Goal: Information Seeking & Learning: Learn about a topic

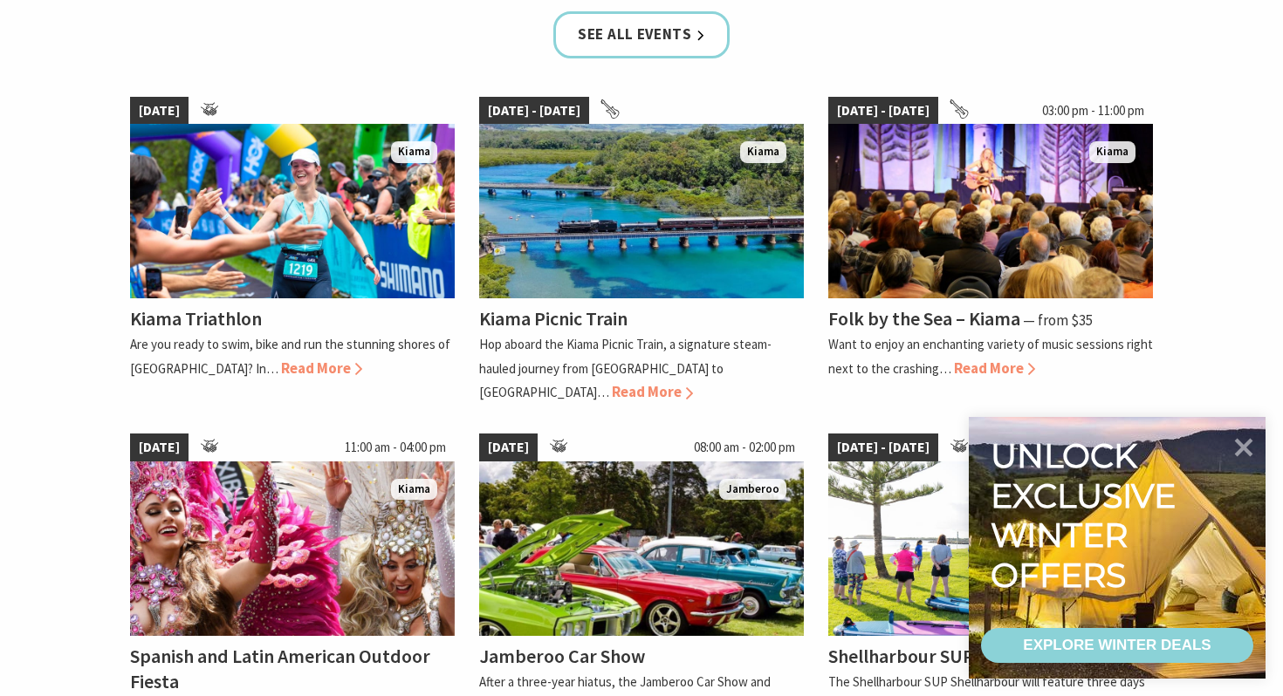
scroll to position [1167, 0]
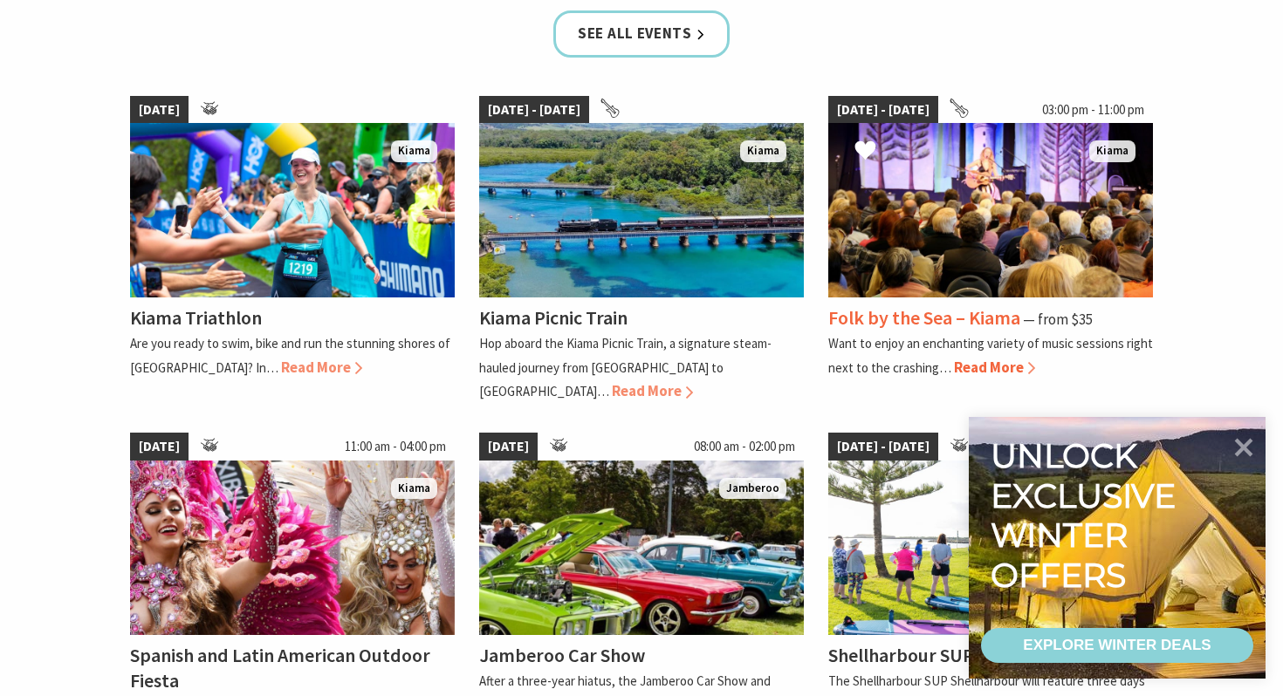
click at [1029, 178] on img at bounding box center [990, 210] width 325 height 175
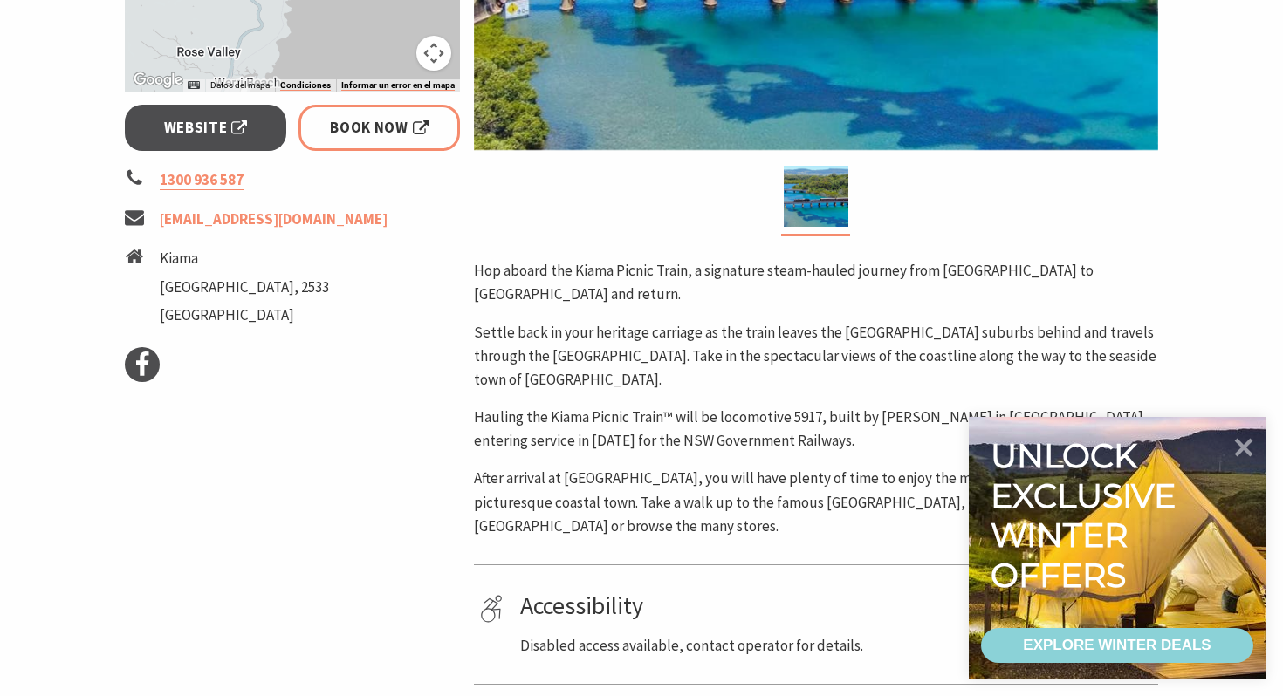
scroll to position [464, 0]
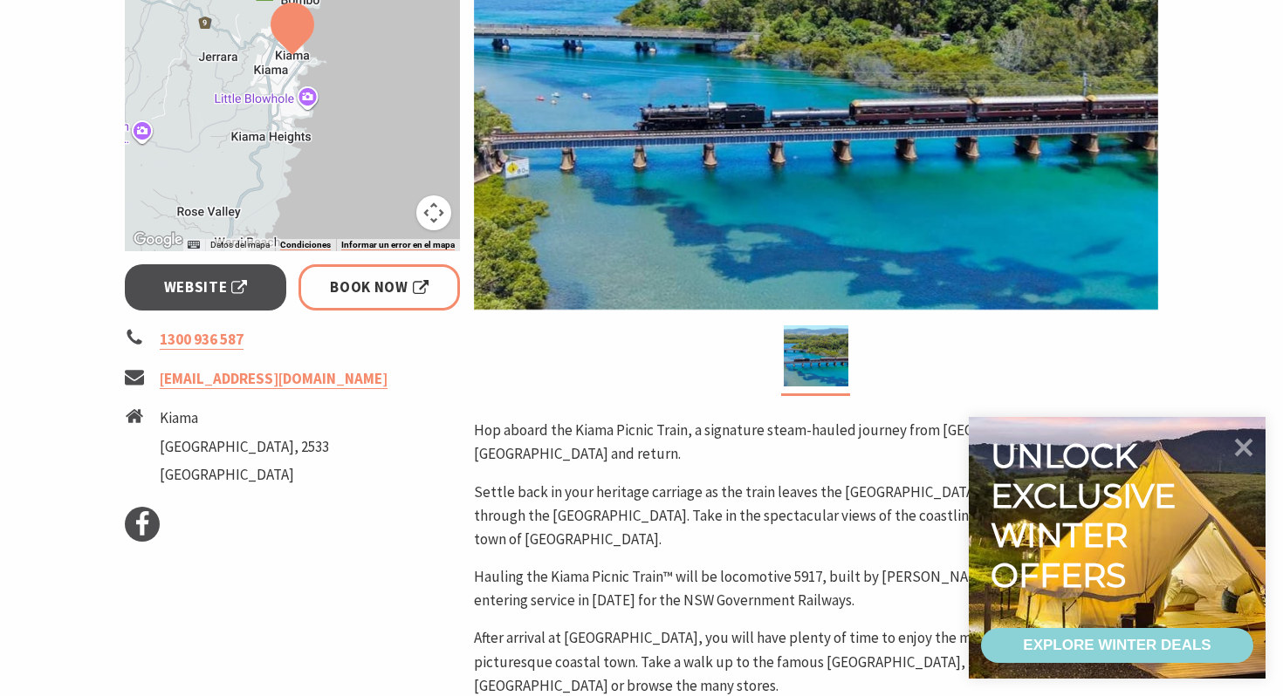
click at [749, 161] on img at bounding box center [816, 85] width 684 height 450
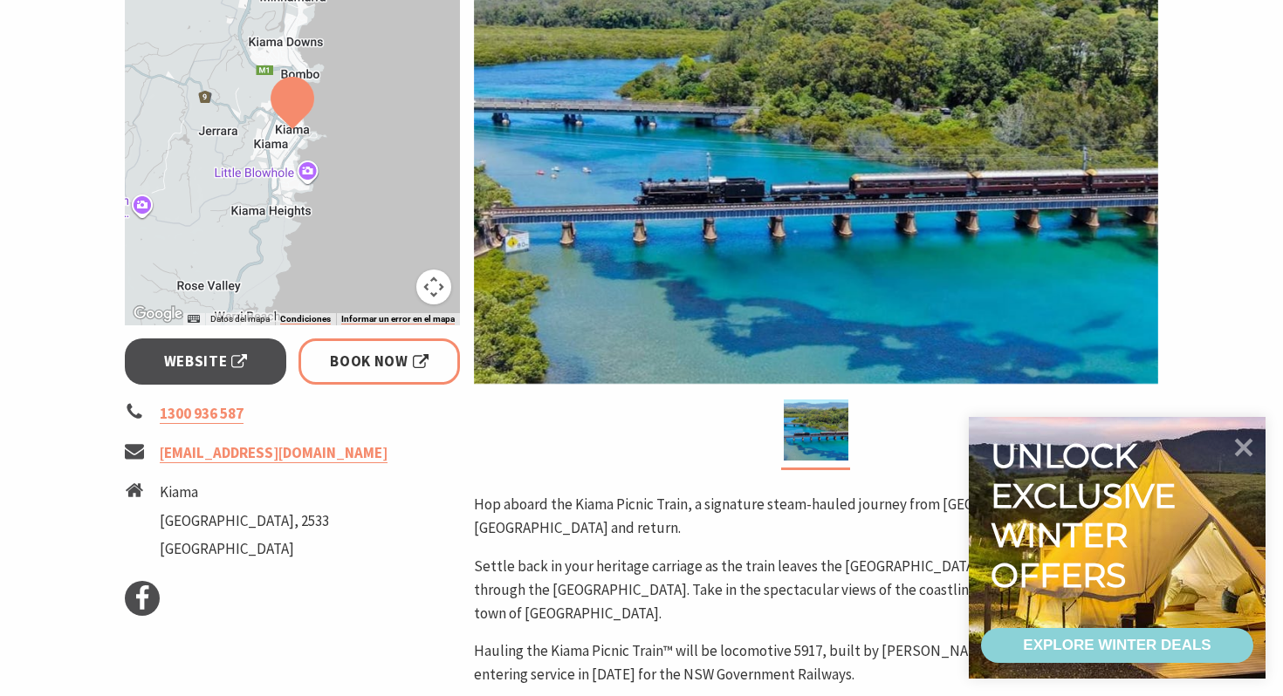
scroll to position [389, 0]
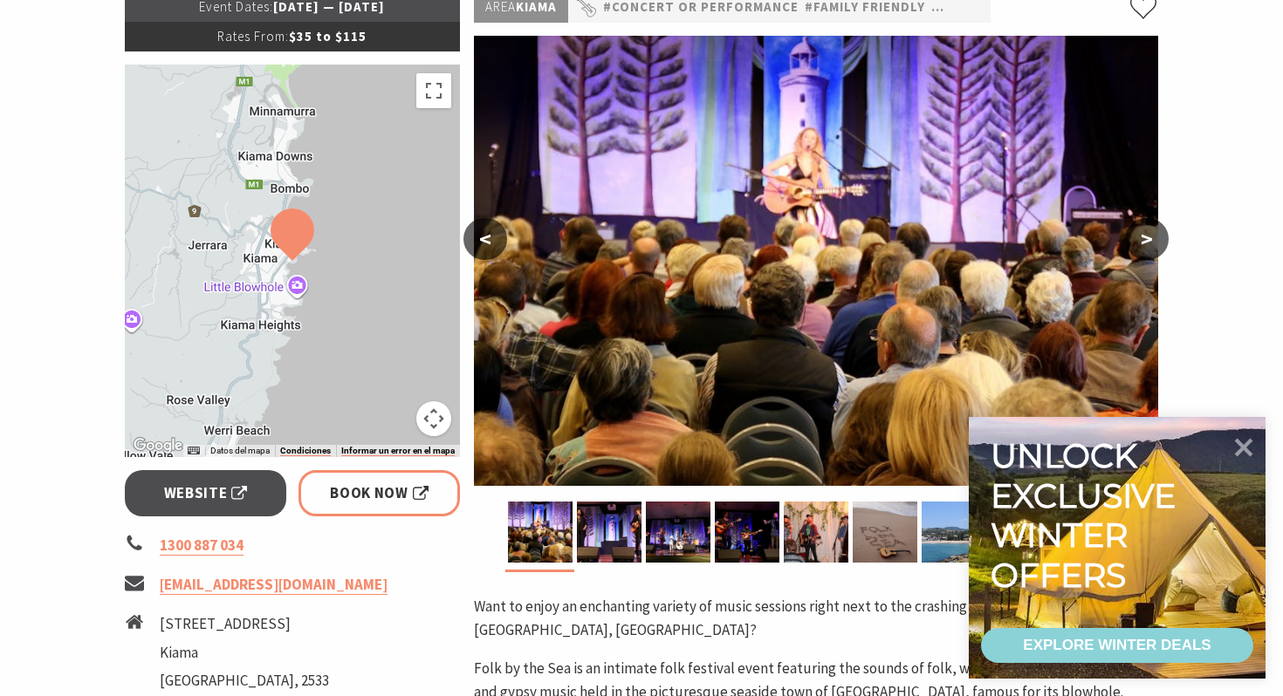
scroll to position [291, 0]
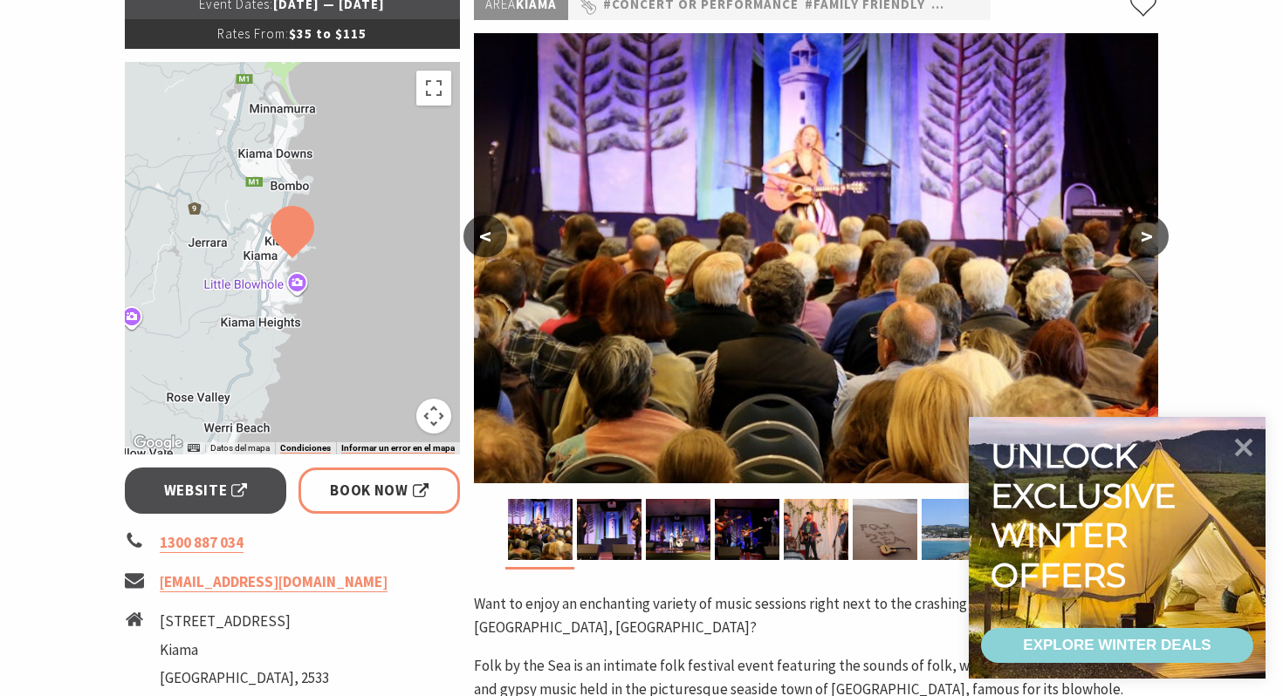
click at [1130, 229] on button ">" at bounding box center [1147, 237] width 44 height 42
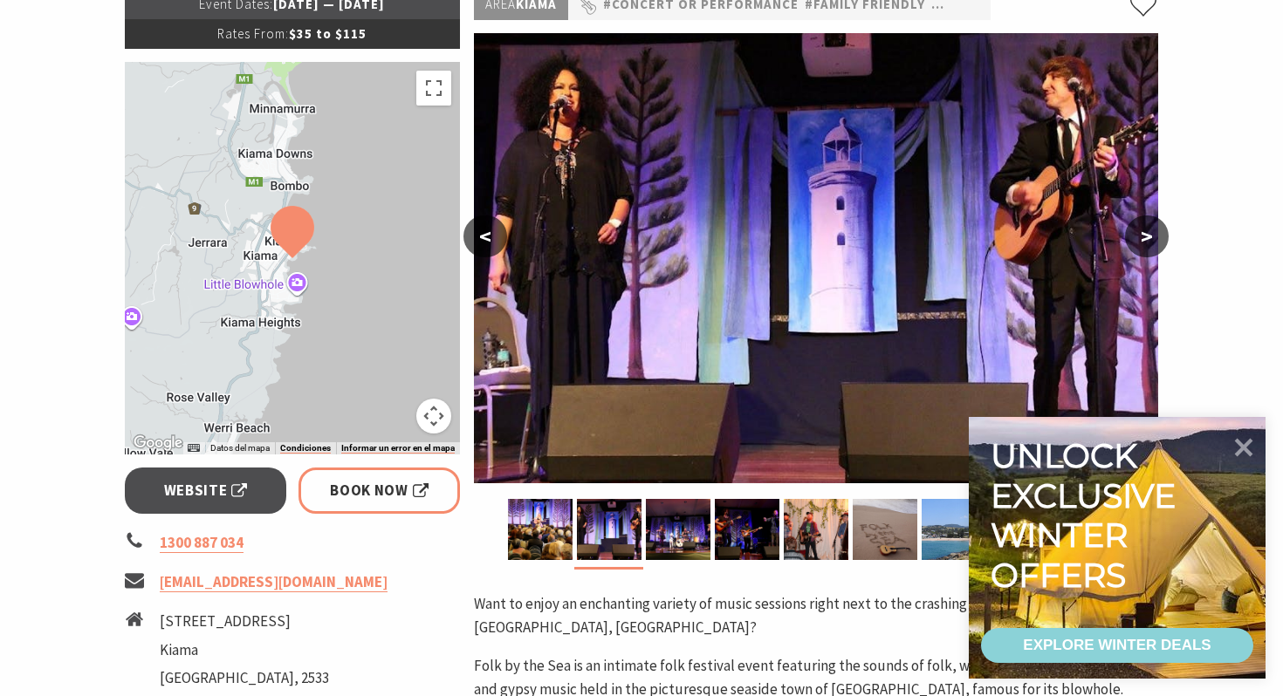
click at [1130, 230] on button ">" at bounding box center [1147, 237] width 44 height 42
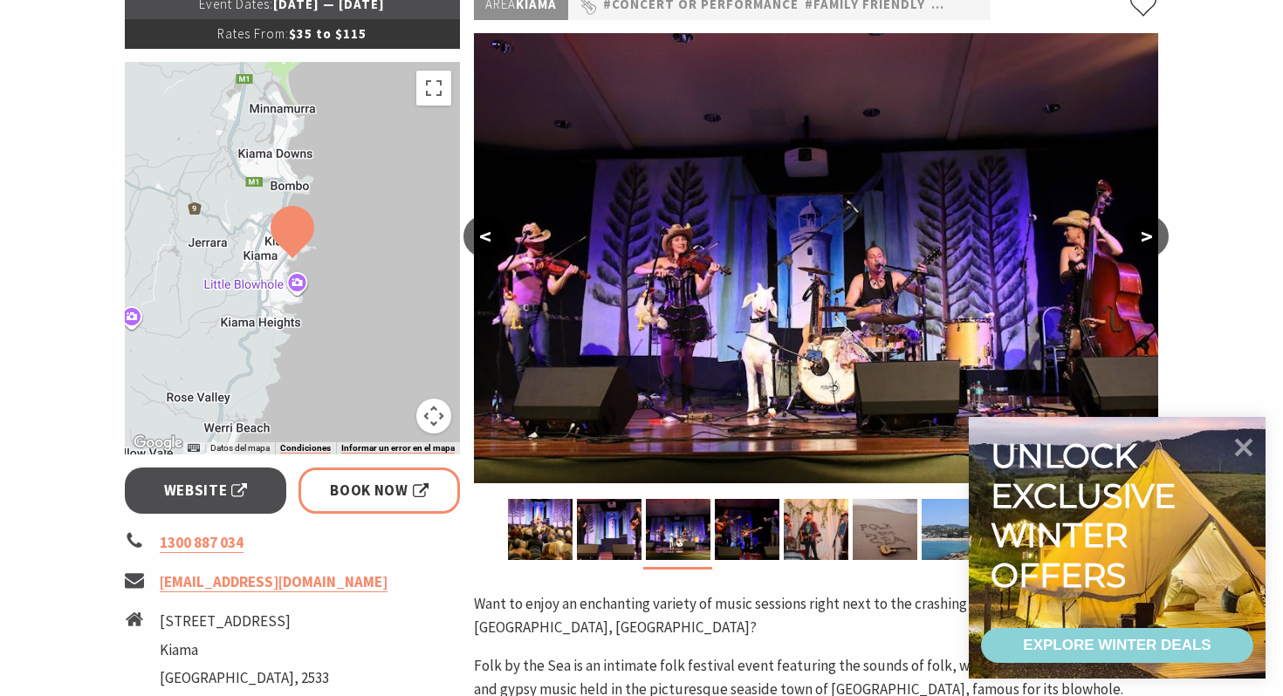
click at [1130, 230] on button ">" at bounding box center [1147, 237] width 44 height 42
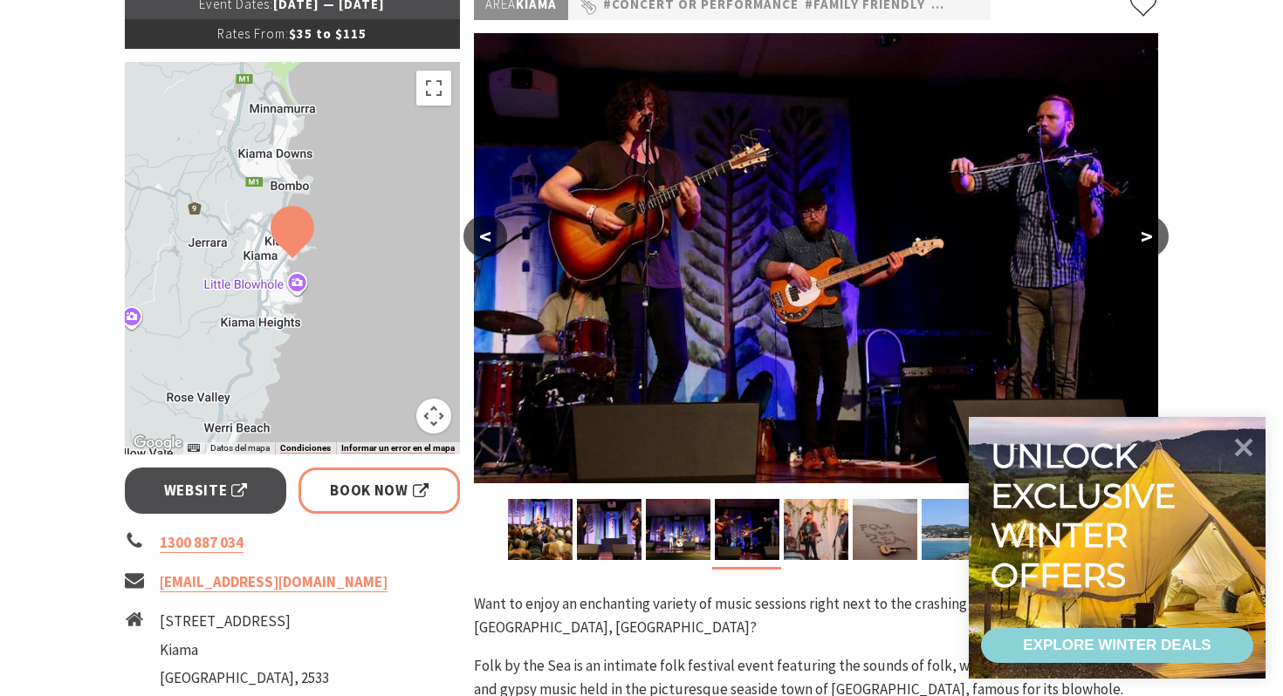
click at [1130, 230] on button ">" at bounding box center [1147, 237] width 44 height 42
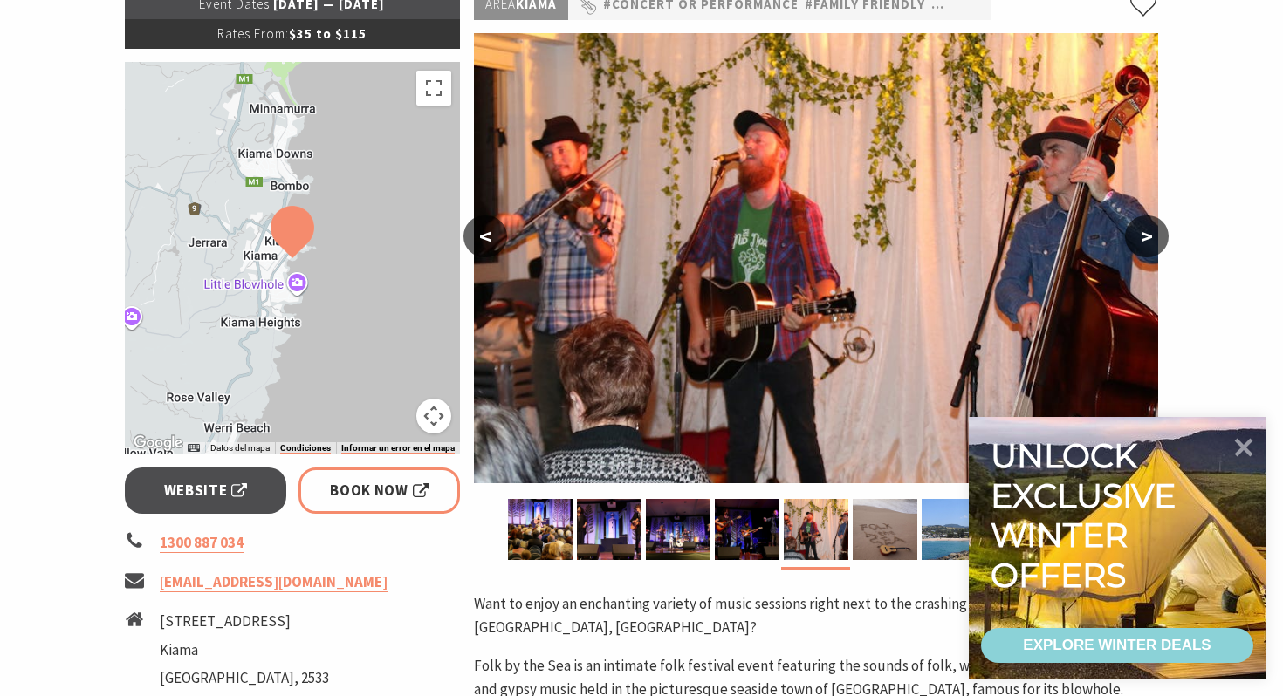
click at [1128, 229] on button ">" at bounding box center [1147, 237] width 44 height 42
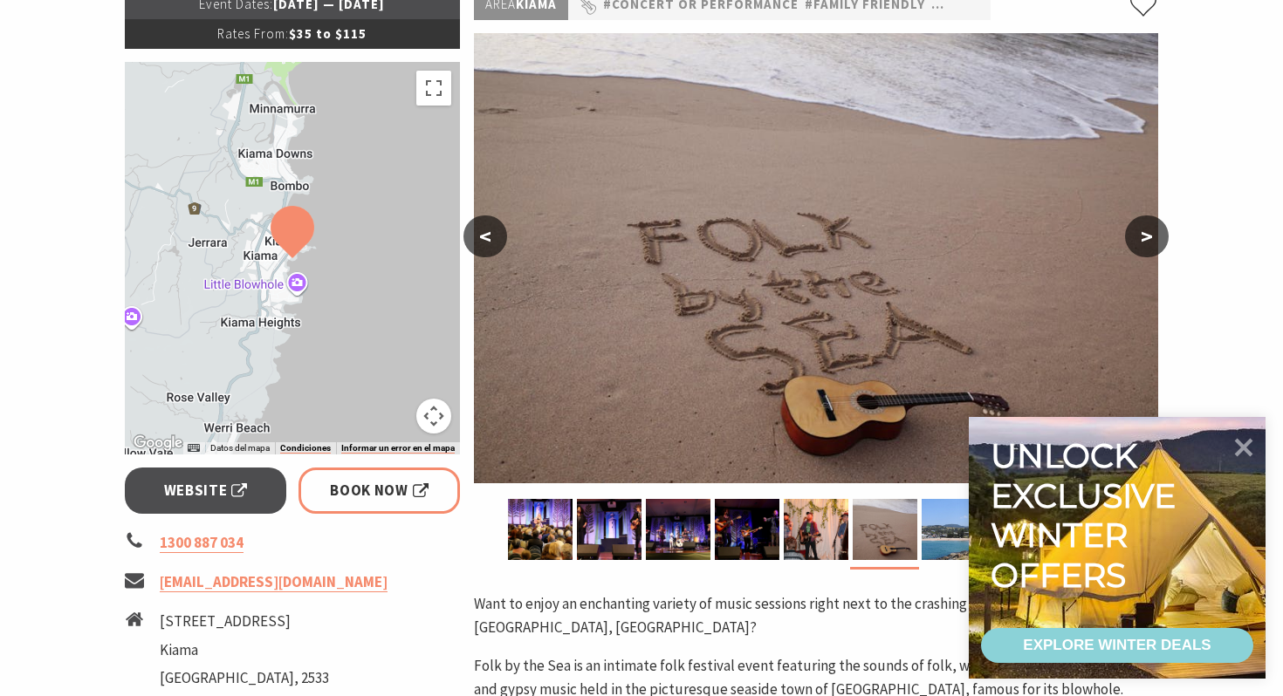
click at [1127, 228] on button ">" at bounding box center [1147, 237] width 44 height 42
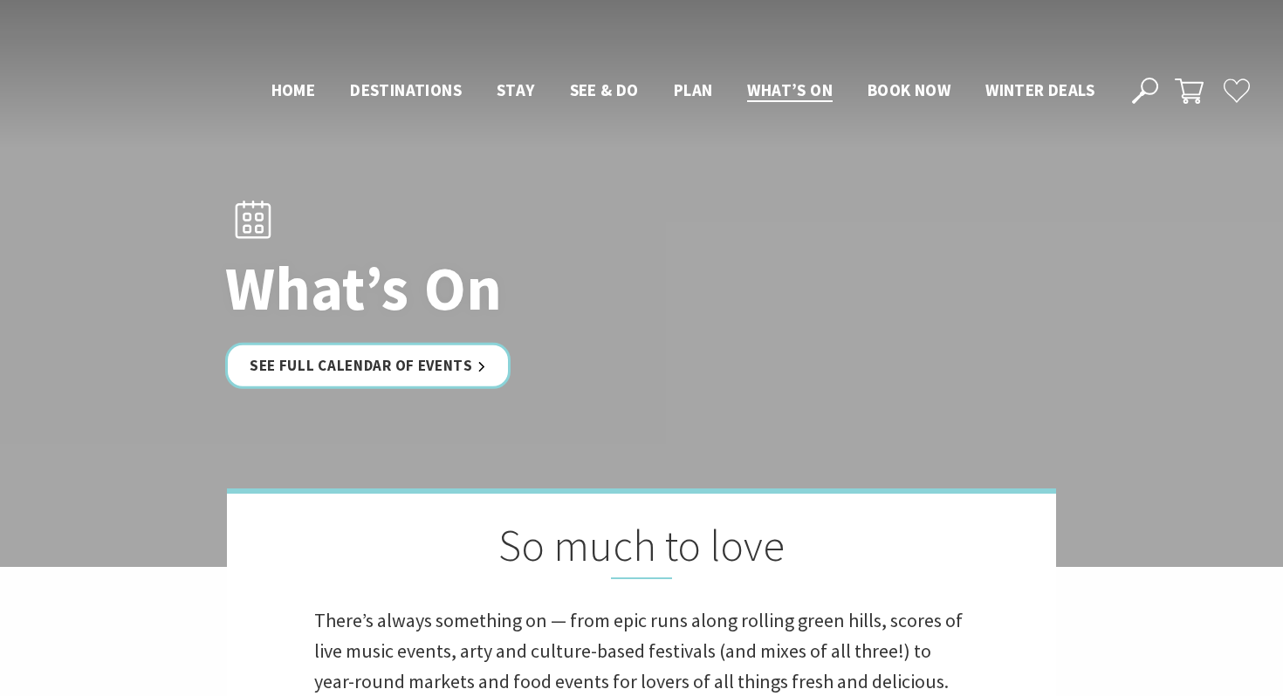
scroll to position [1167, 0]
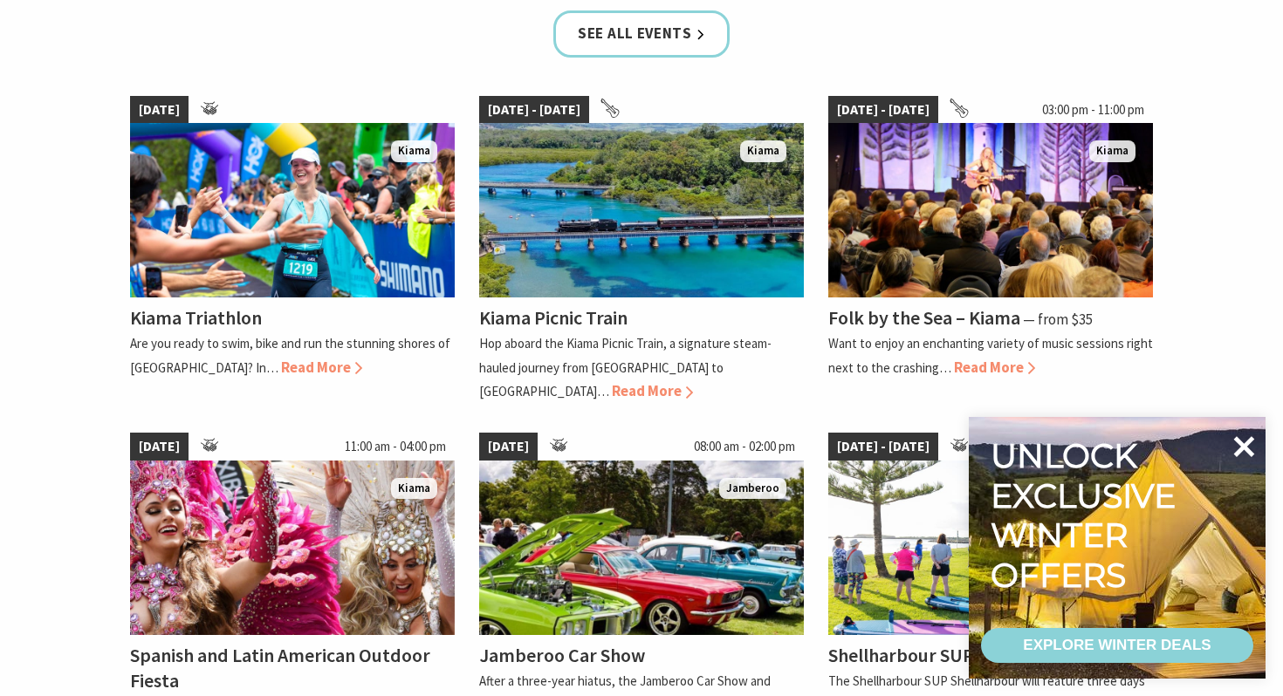
click at [1237, 443] on icon at bounding box center [1243, 447] width 42 height 42
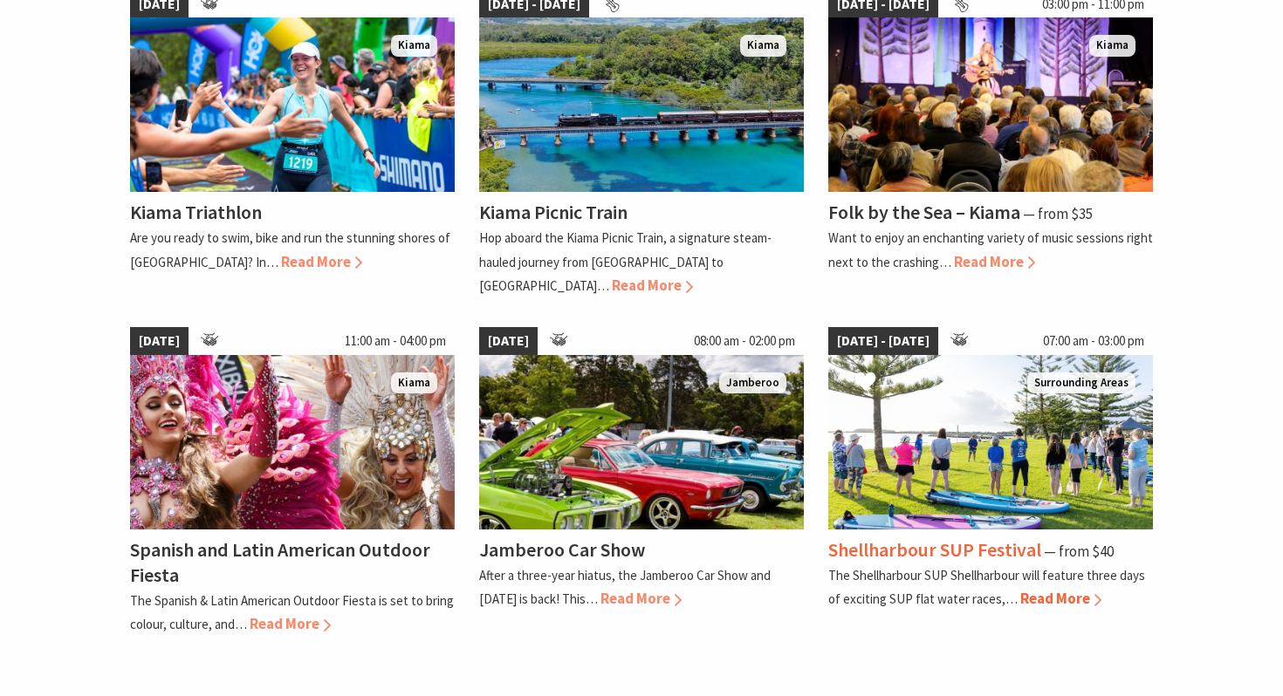
scroll to position [1273, 0]
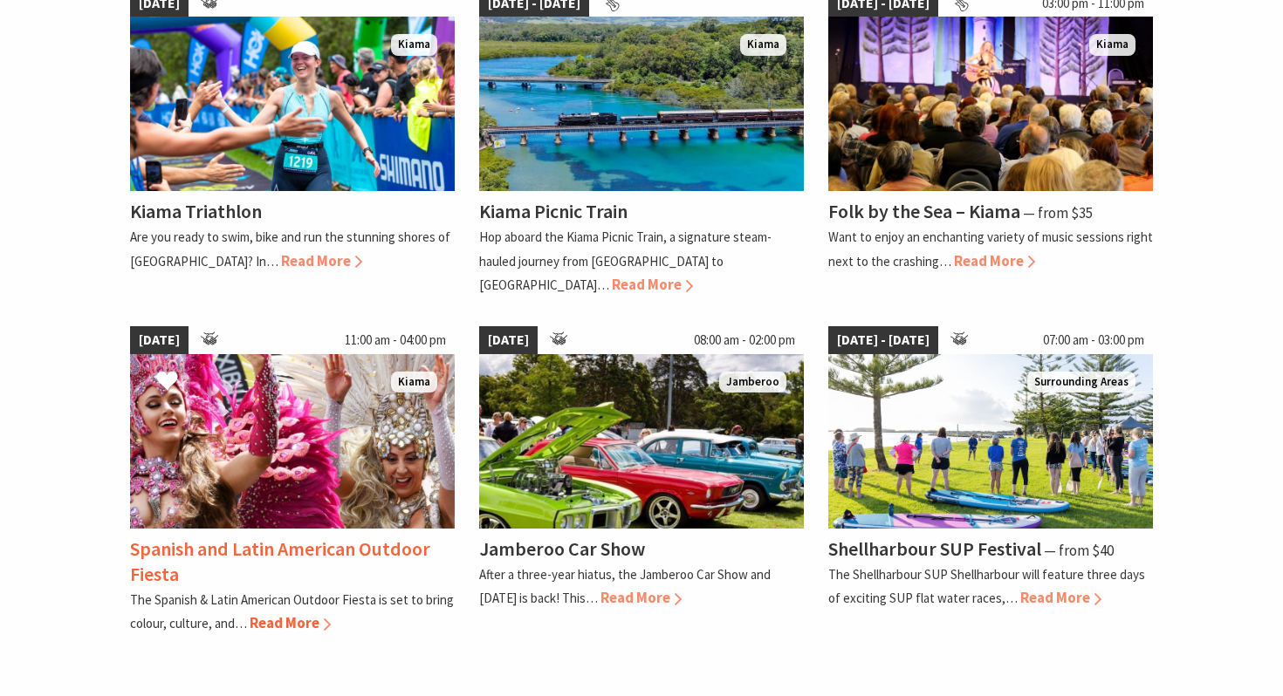
click at [382, 378] on img at bounding box center [292, 441] width 325 height 175
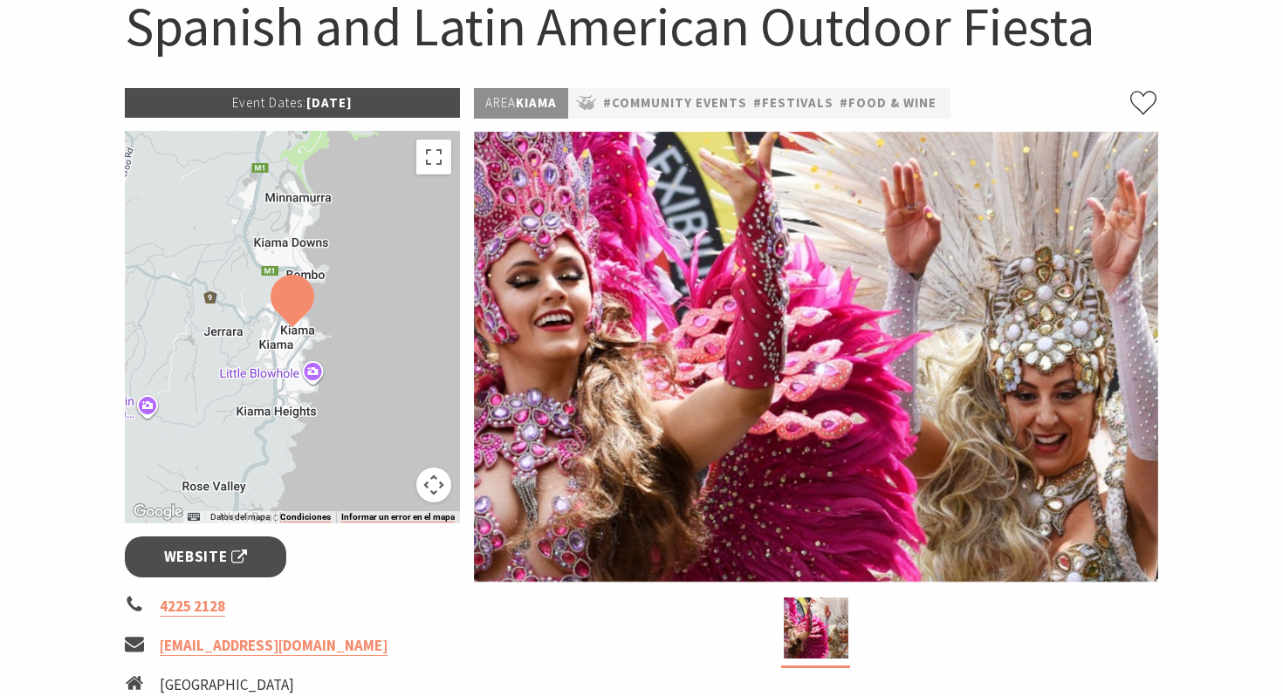
scroll to position [189, 0]
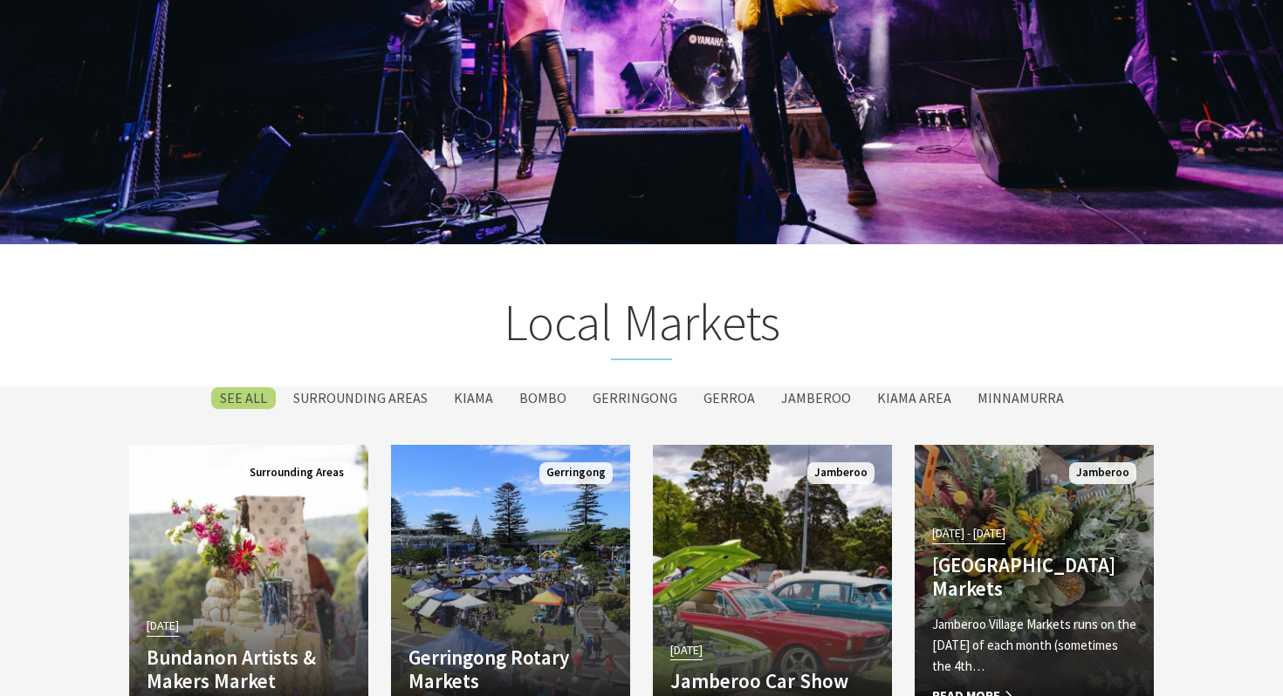
scroll to position [2575, 0]
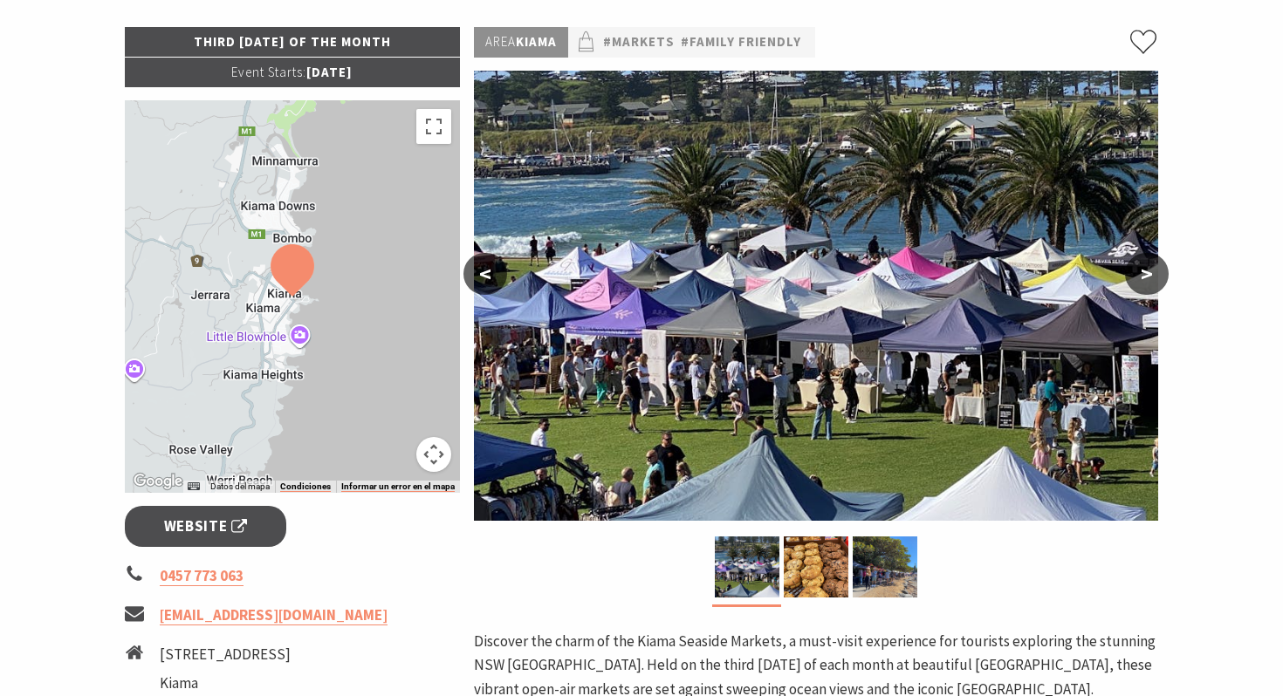
scroll to position [260, 0]
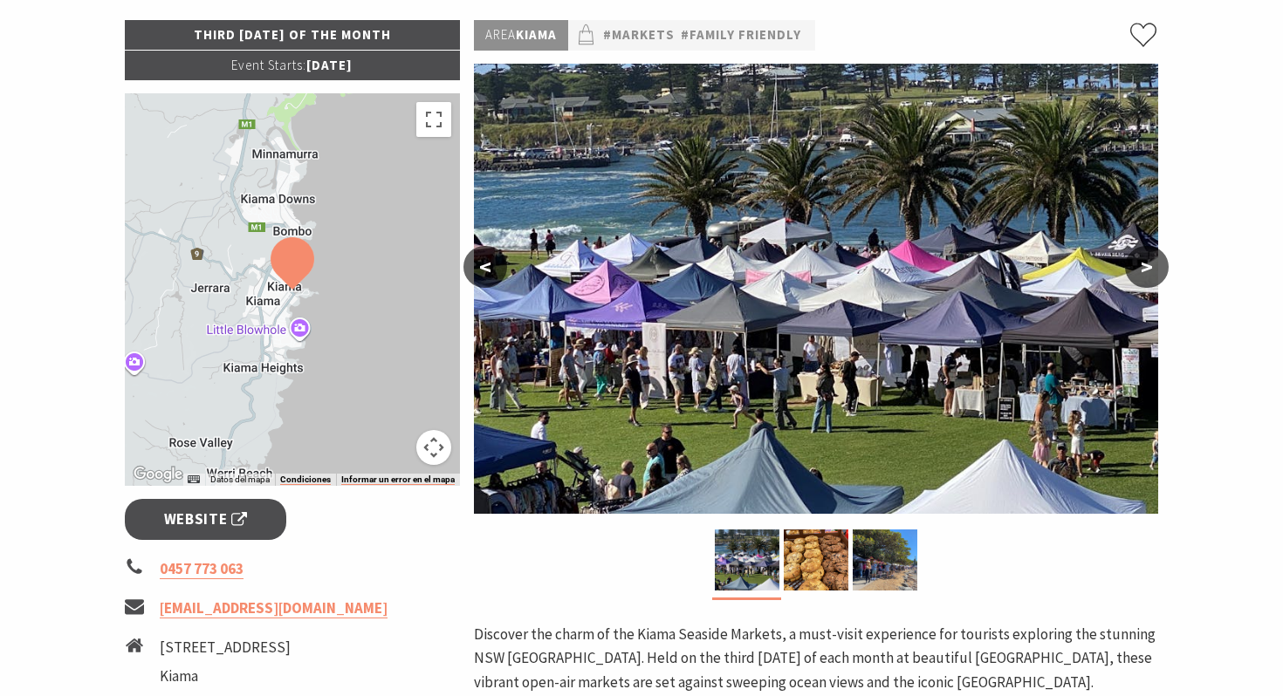
click at [1141, 261] on button ">" at bounding box center [1147, 267] width 44 height 42
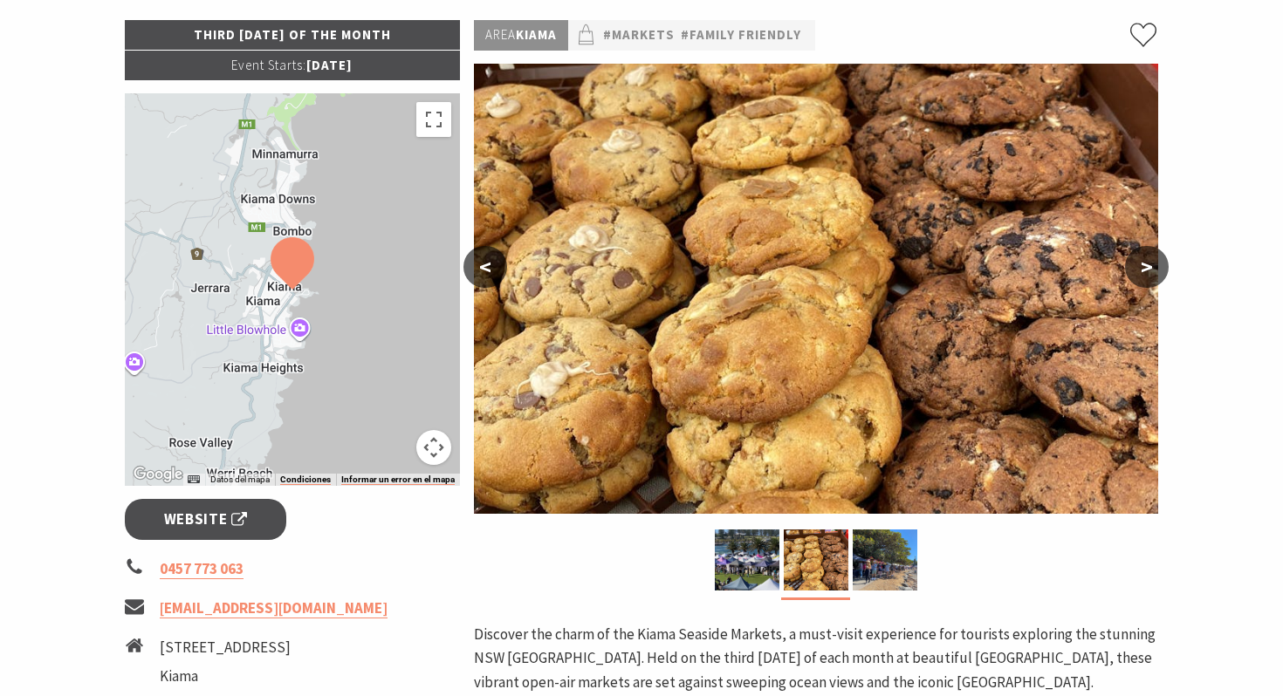
click at [1141, 261] on button ">" at bounding box center [1147, 267] width 44 height 42
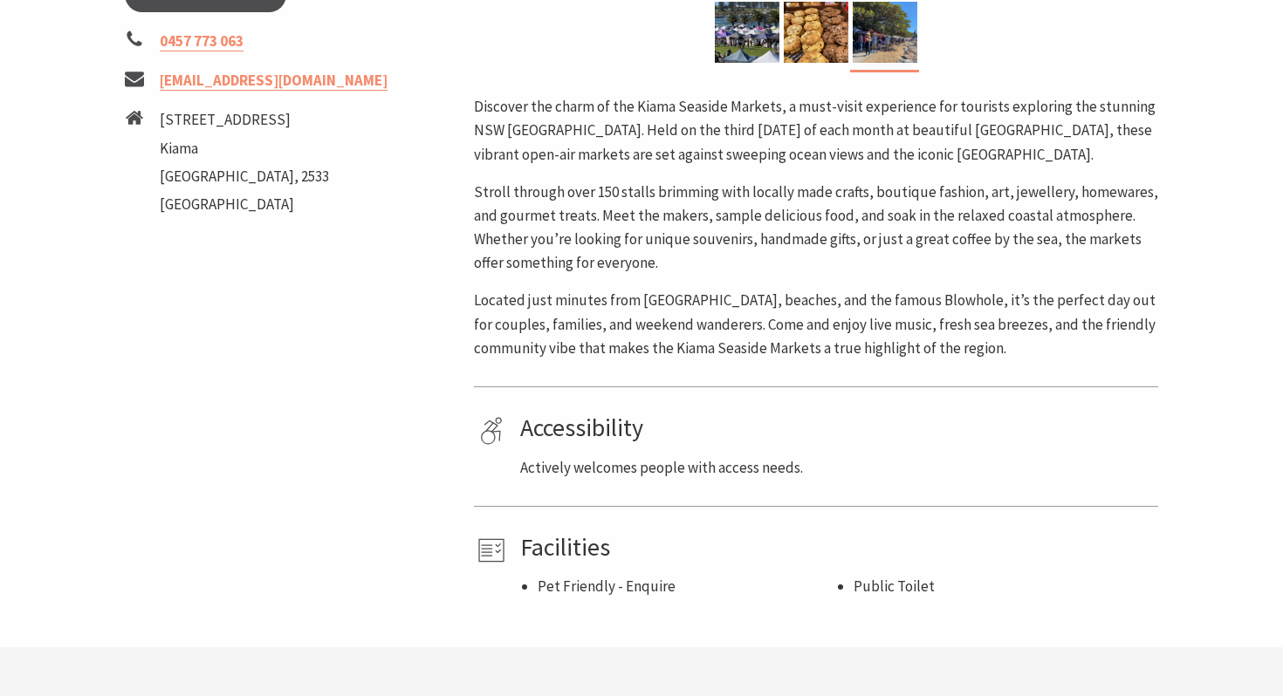
scroll to position [787, 0]
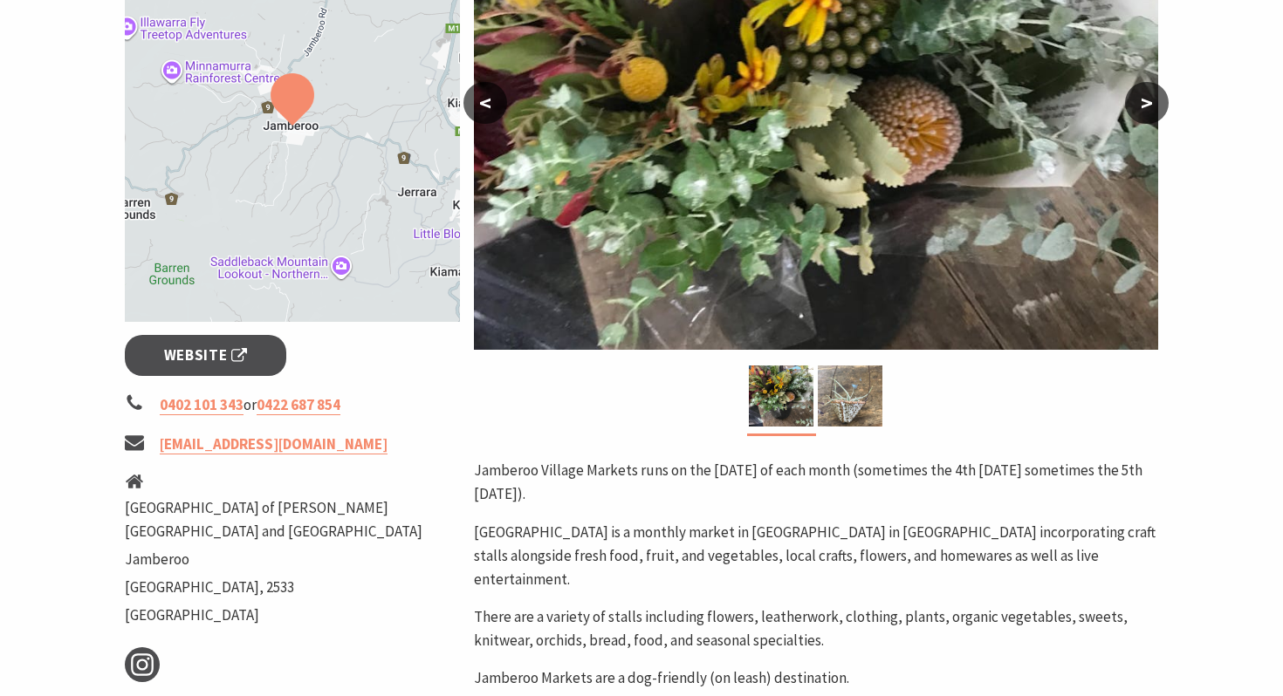
scroll to position [644, 0]
